Goal: Task Accomplishment & Management: Use online tool/utility

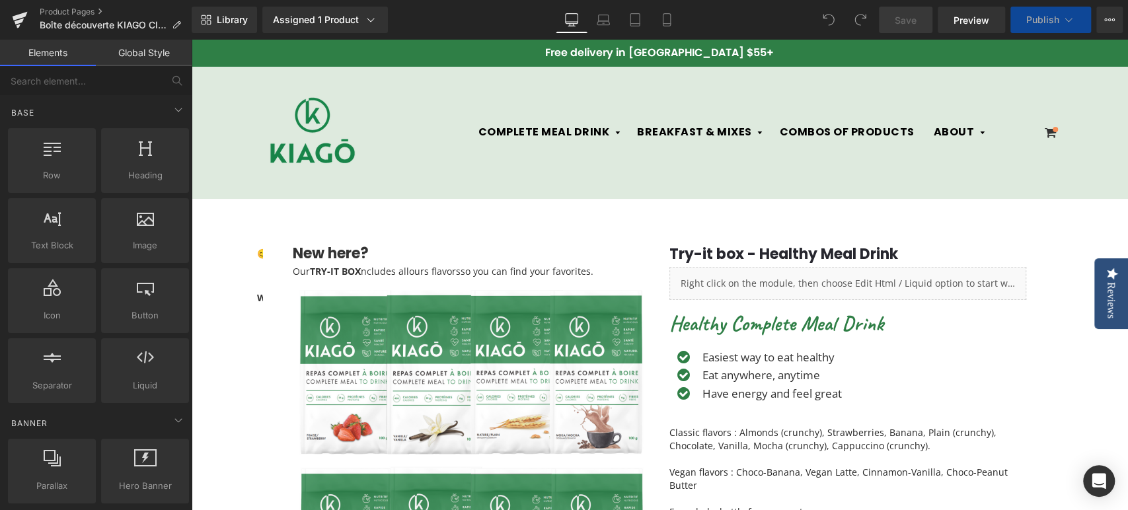
scroll to position [440, 0]
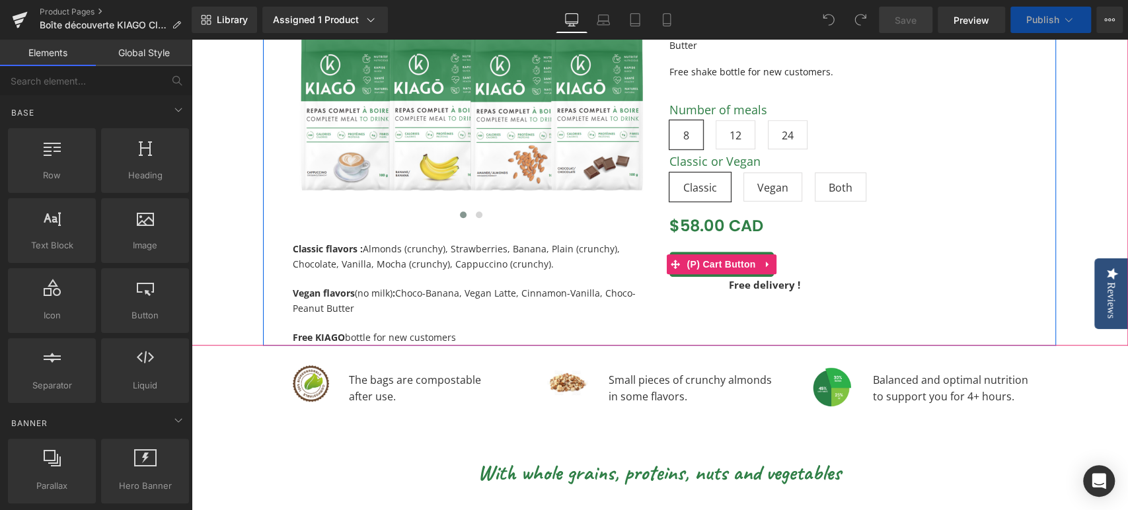
click at [721, 267] on span "(P) Cart Button" at bounding box center [720, 264] width 75 height 20
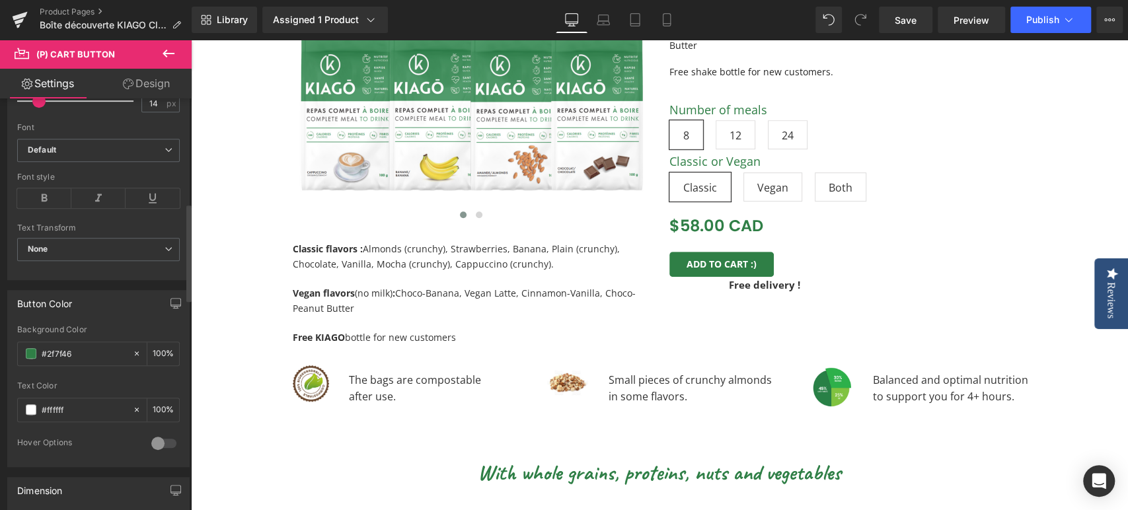
drag, startPoint x: 87, startPoint y: 352, endPoint x: 0, endPoint y: 352, distance: 86.6
click at [0, 352] on div "Button Color #2f7f46 Background Color #2f7f46 100 % #ffffff Text Color #ffffff …" at bounding box center [99, 373] width 198 height 187
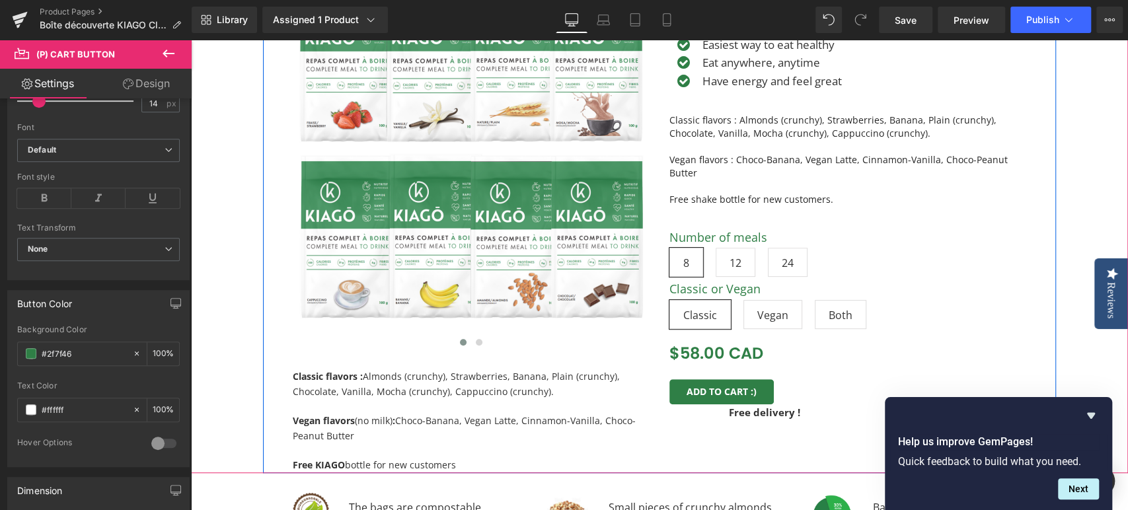
scroll to position [147, 0]
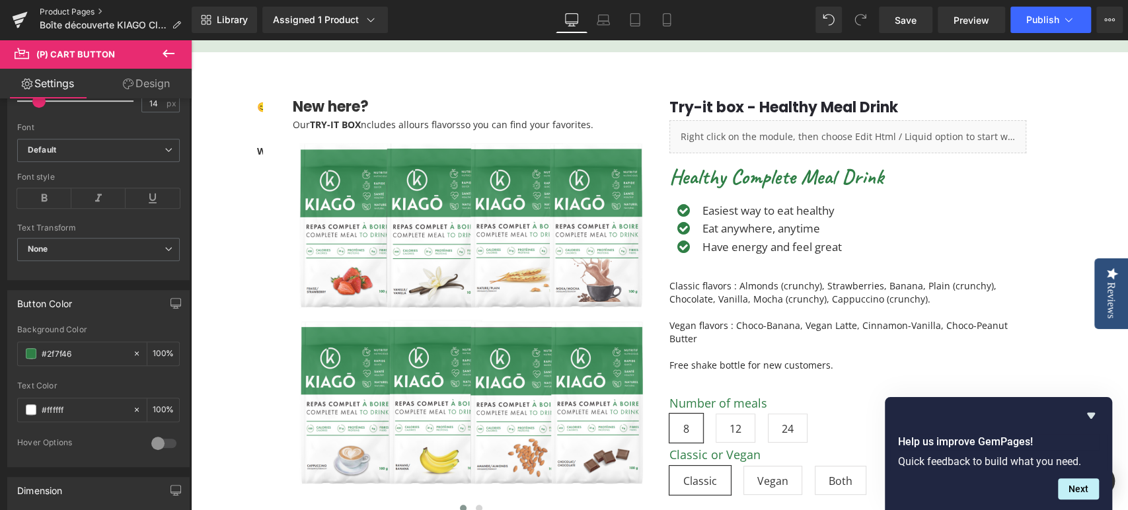
click at [98, 11] on link "Product Pages" at bounding box center [116, 12] width 152 height 11
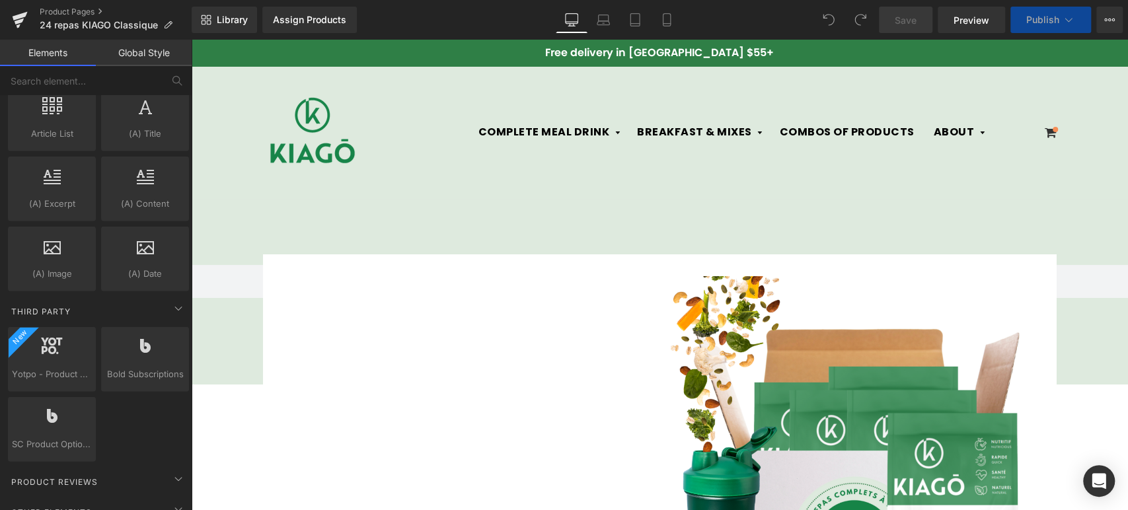
scroll to position [2495, 0]
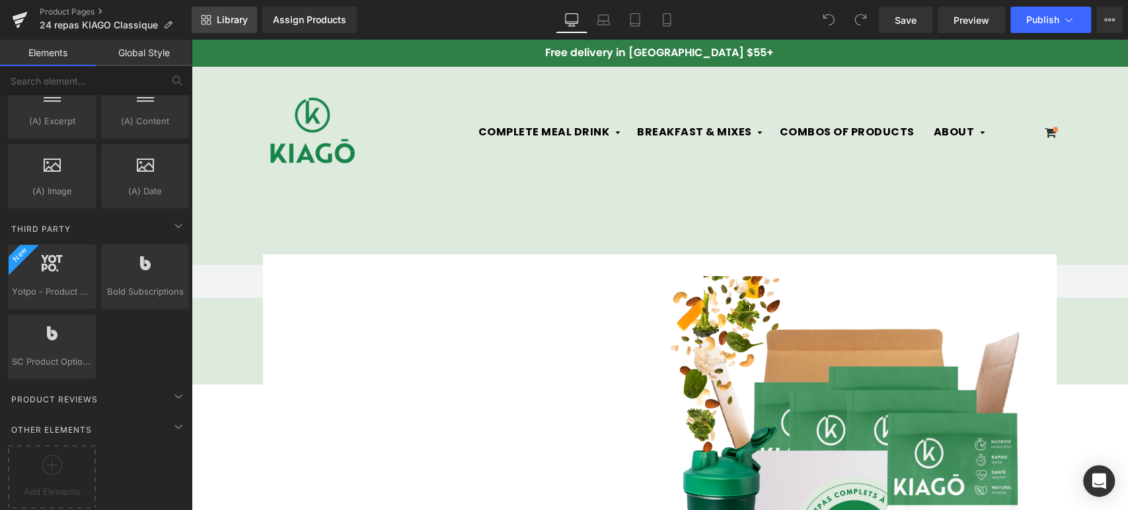
click at [231, 20] on span "Library" at bounding box center [232, 20] width 31 height 12
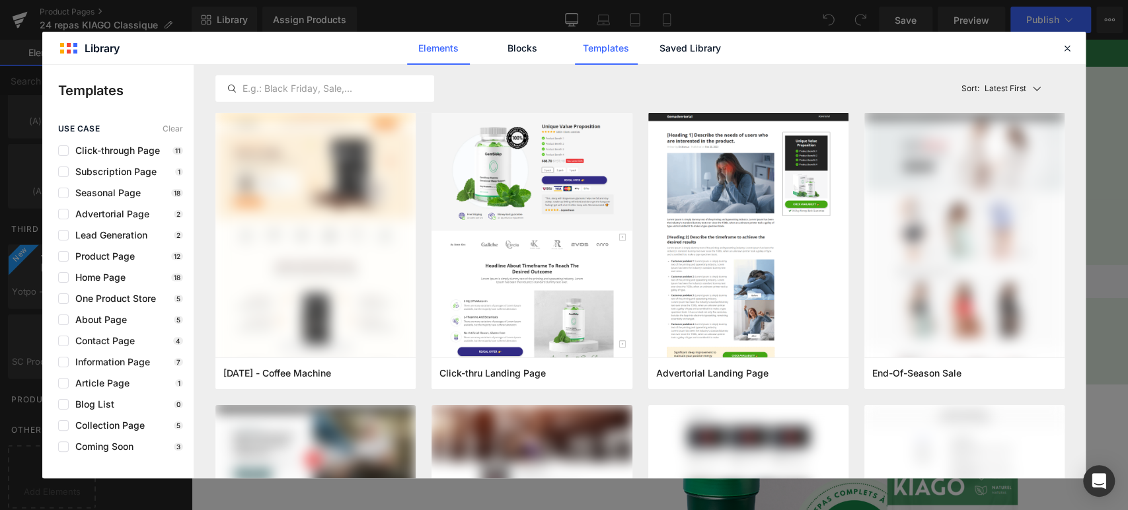
click at [463, 52] on link "Elements" at bounding box center [438, 48] width 63 height 33
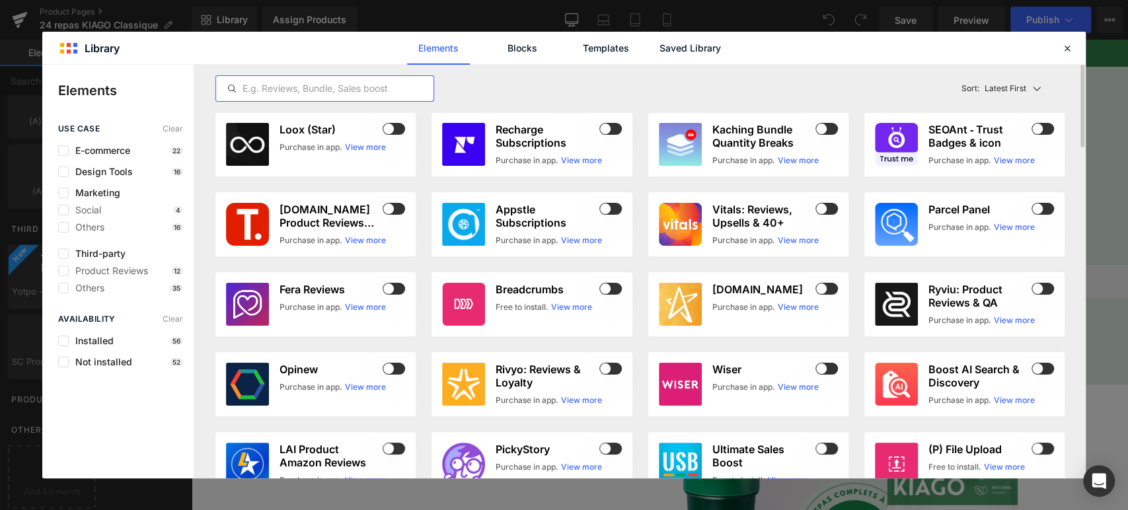
click at [358, 87] on input "text" at bounding box center [324, 89] width 217 height 16
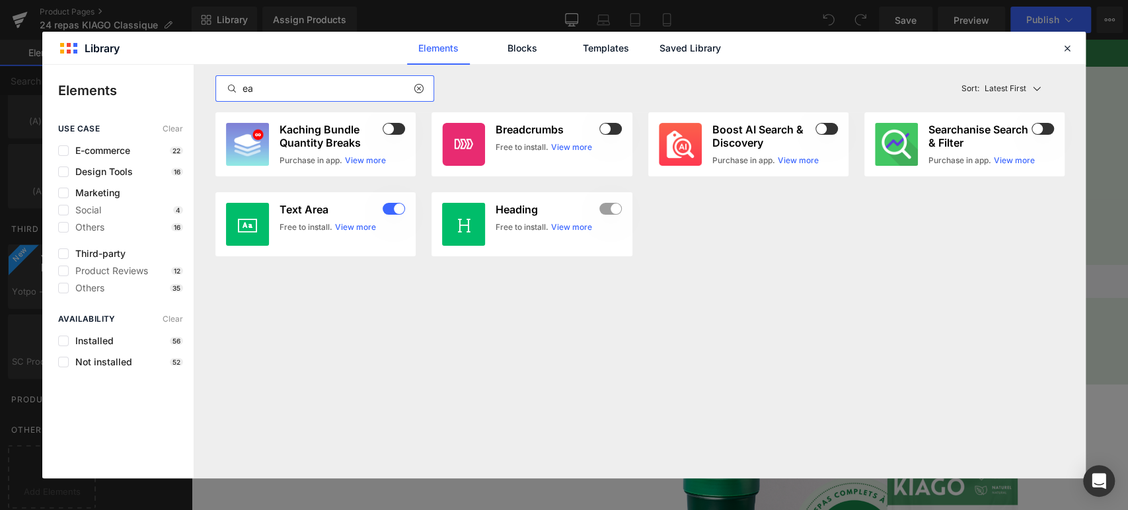
type input "e"
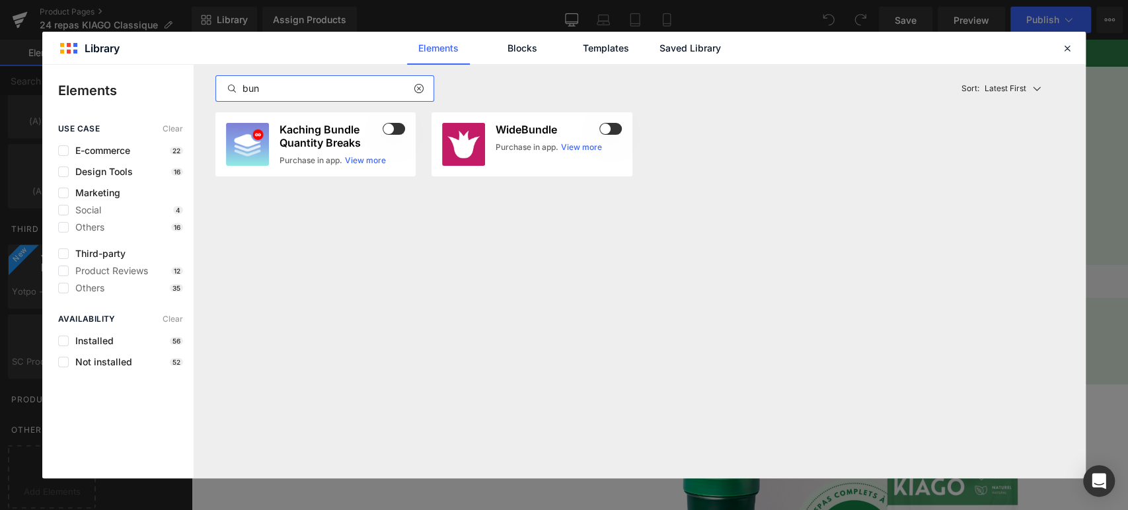
type input "bun"
click at [1055, 47] on div "Elements Blocks Templates Saved Library" at bounding box center [564, 48] width 1044 height 32
click at [1062, 48] on icon at bounding box center [1068, 48] width 12 height 12
